Goal: Check status: Check status

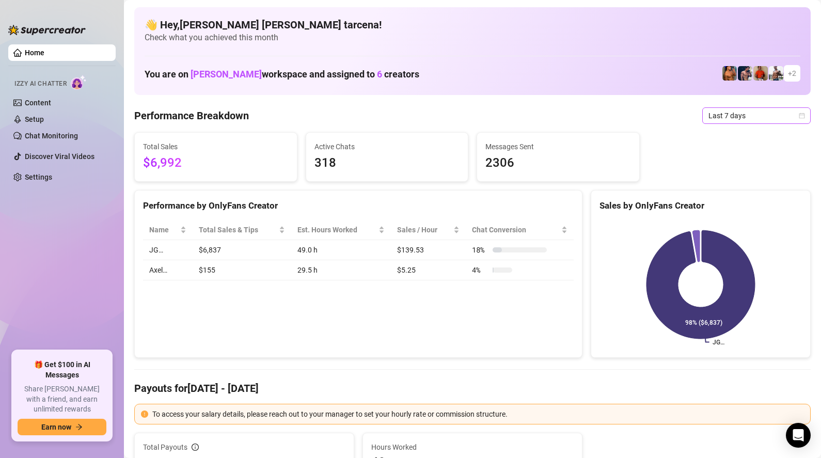
click at [733, 118] on span "Last 7 days" at bounding box center [756, 115] width 96 height 15
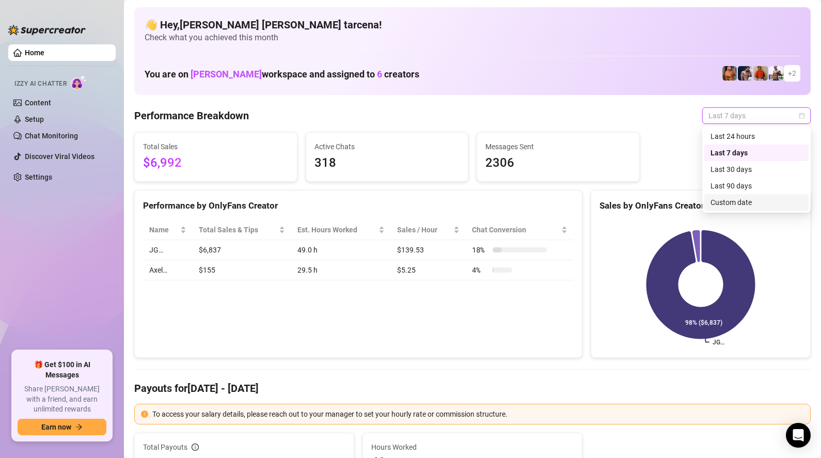
click at [740, 205] on div "Custom date" at bounding box center [756, 202] width 92 height 11
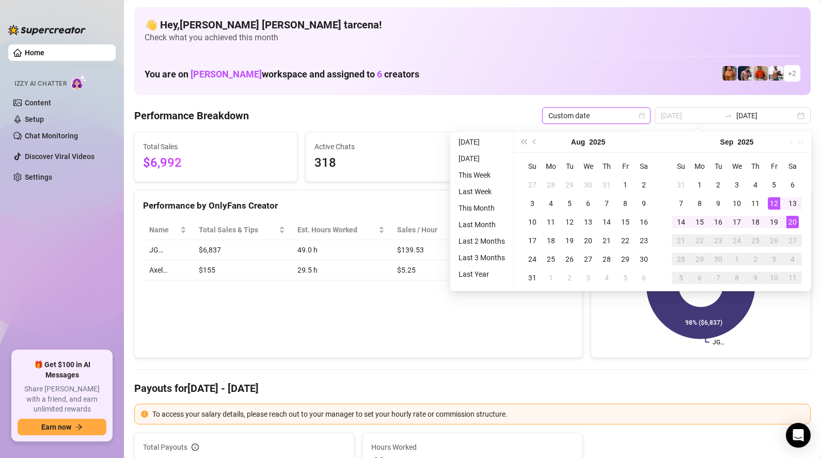
type input "[DATE]"
click at [792, 220] on div "20" at bounding box center [792, 222] width 12 height 12
type input "[DATE]"
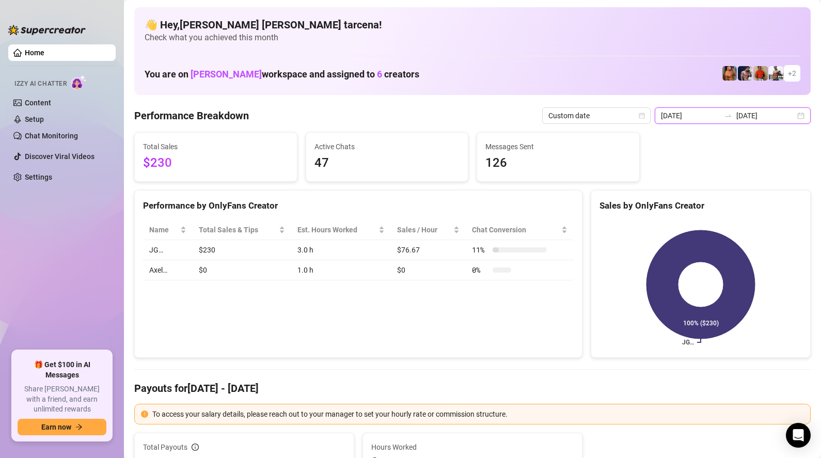
click at [695, 117] on input "[DATE]" at bounding box center [690, 115] width 59 height 11
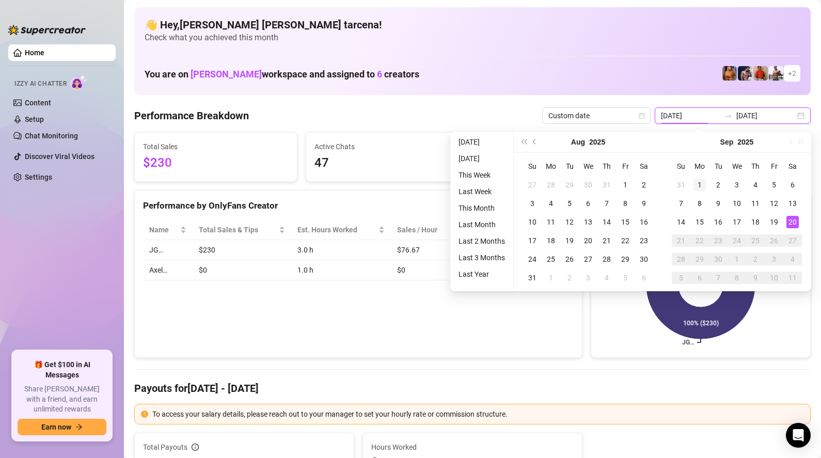
type input "[DATE]"
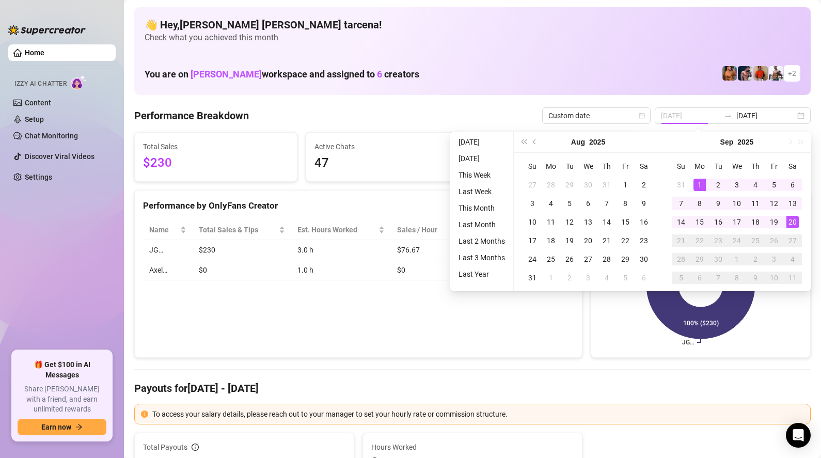
click at [697, 185] on div "1" at bounding box center [699, 185] width 12 height 12
type input "[DATE]"
click at [790, 221] on div "20" at bounding box center [792, 222] width 12 height 12
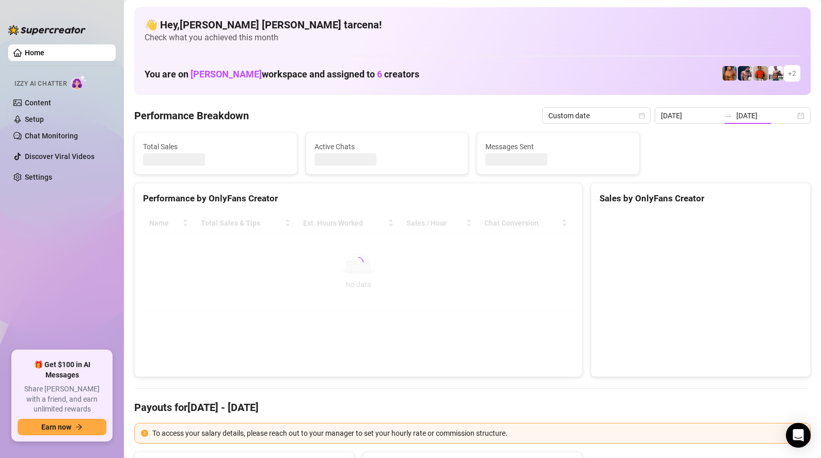
type input "[DATE]"
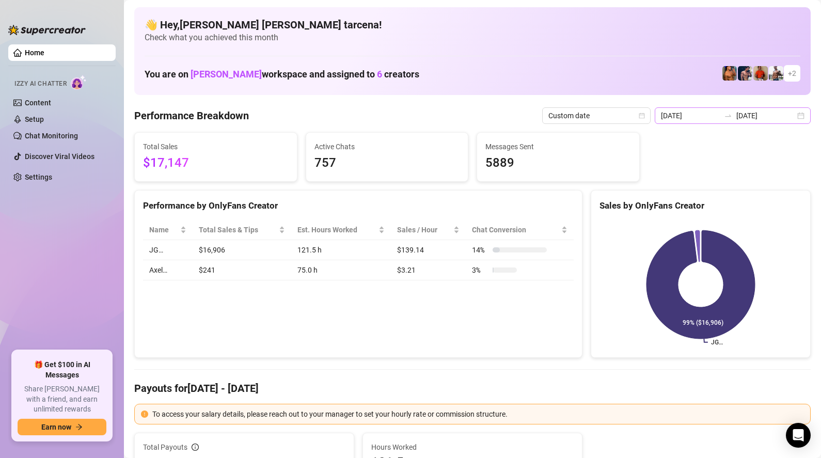
click at [732, 112] on icon "swap-right" at bounding box center [728, 116] width 8 height 8
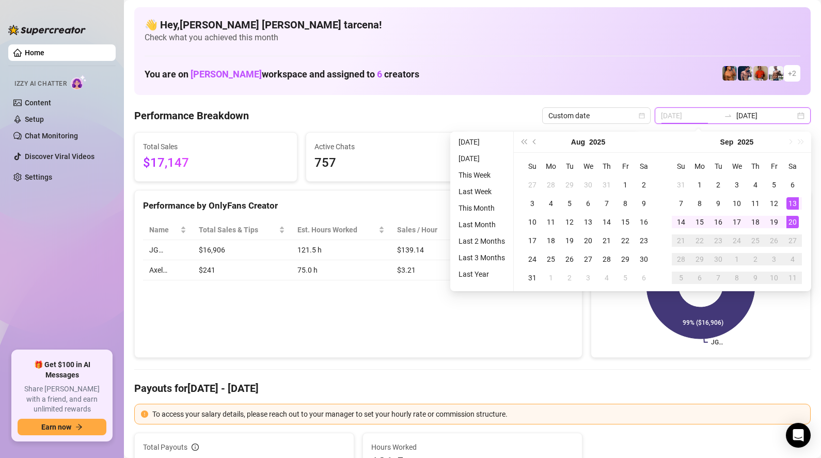
type input "[DATE]"
click at [791, 223] on div "20" at bounding box center [792, 222] width 12 height 12
type input "[DATE]"
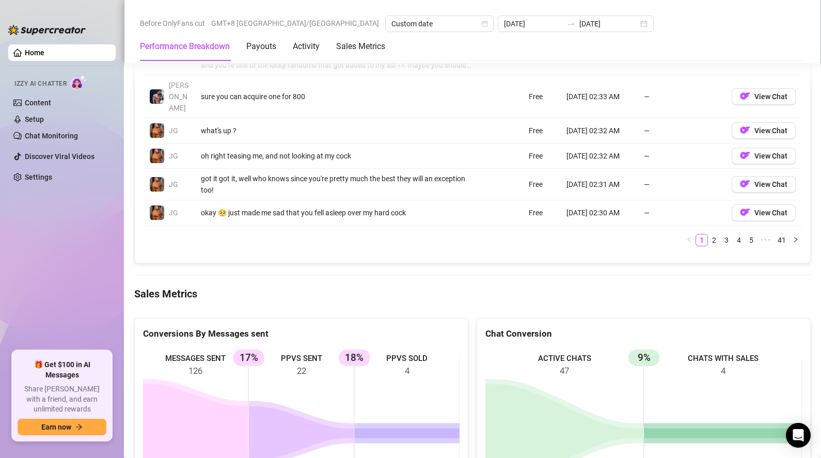
scroll to position [1159, 0]
